Goal: Entertainment & Leisure: Consume media (video, audio)

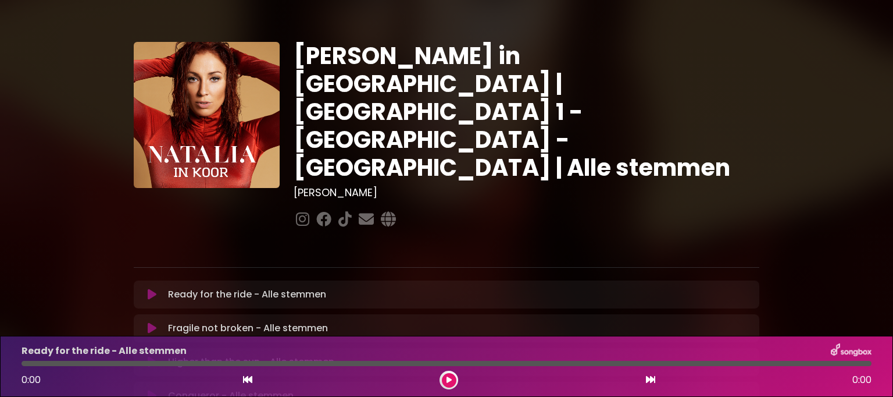
click at [151, 288] on icon at bounding box center [152, 294] width 9 height 12
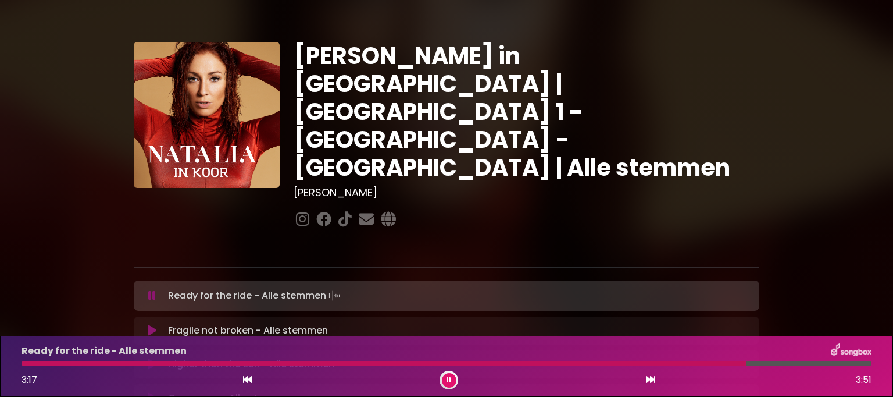
click at [445, 377] on button at bounding box center [449, 380] width 15 height 15
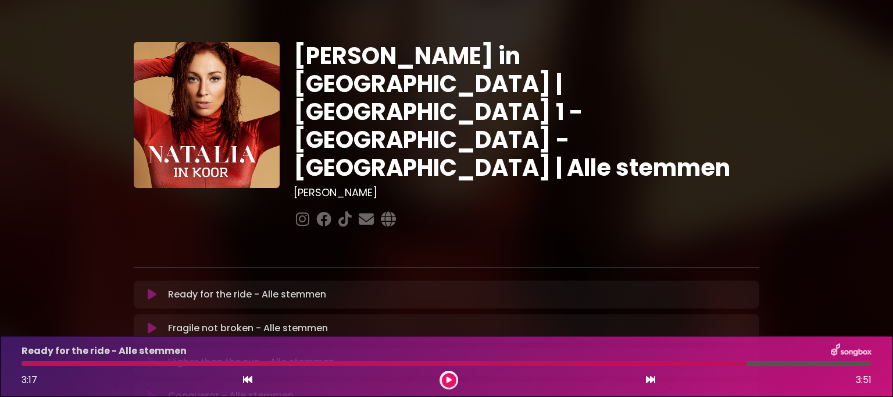
click at [146, 288] on button at bounding box center [152, 294] width 23 height 12
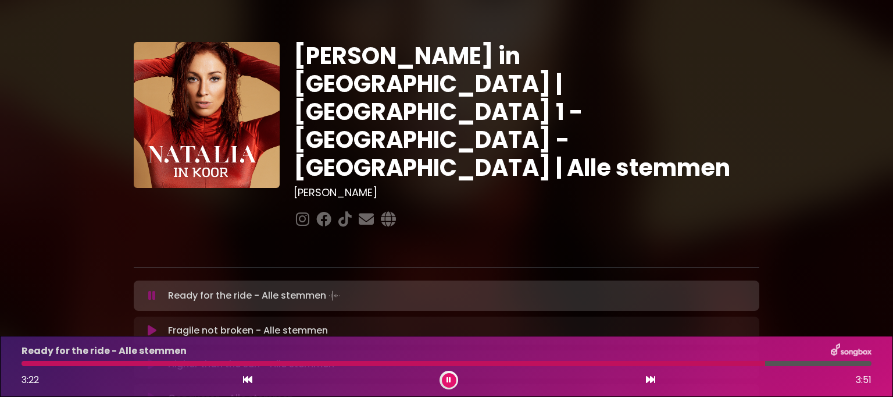
click at [26, 362] on div at bounding box center [394, 363] width 744 height 5
click at [448, 381] on icon at bounding box center [449, 379] width 5 height 7
